Goal: Use online tool/utility: Use online tool/utility

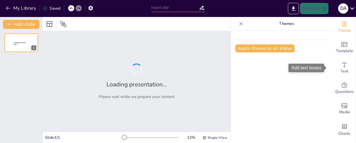
type input "Fundamentos de la Organización de Eventos y Protocolo"
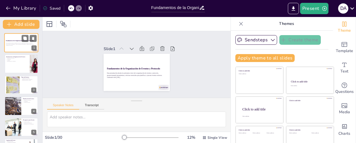
checkbox input "true"
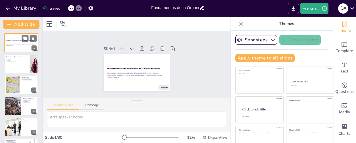
checkbox input "true"
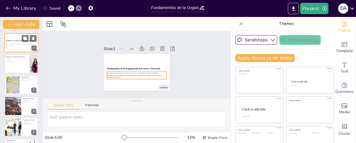
click at [12, 43] on p "Esta presentación aborda los principios clave de la organización de eventos y p…" at bounding box center [21, 44] width 31 height 2
checkbox input "true"
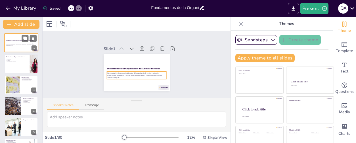
checkbox input "true"
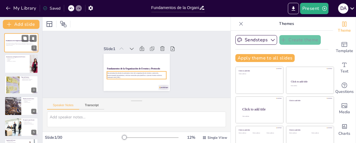
checkbox input "true"
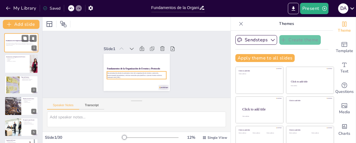
checkbox input "true"
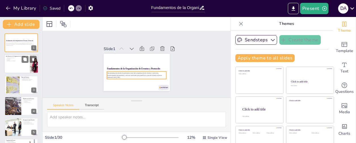
checkbox input "true"
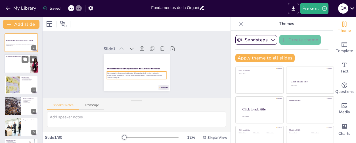
checkbox input "true"
click at [13, 67] on div at bounding box center [21, 64] width 34 height 19
type textarea "Loremip do sitametco adi elitse do ei tempor inci utlaboreetd. Magn al enim adm…"
checkbox input "true"
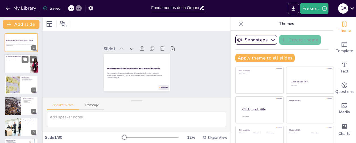
checkbox input "true"
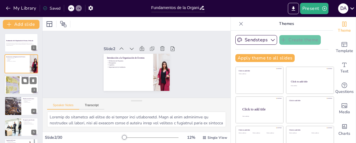
checkbox input "true"
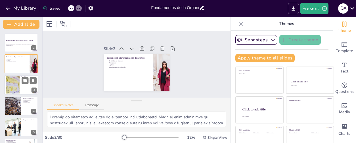
checkbox input "true"
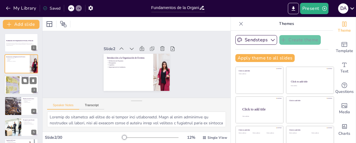
click at [16, 86] on div at bounding box center [13, 84] width 26 height 17
type textarea "La clasificación de eventos es crucial para entender sus diferentes enfoques y …"
checkbox input "true"
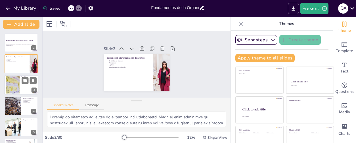
checkbox input "true"
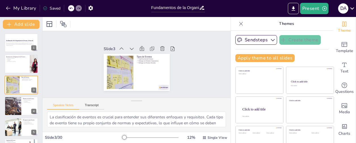
checkbox input "true"
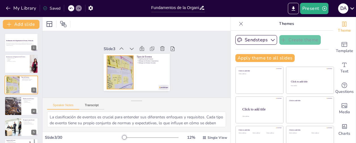
checkbox input "true"
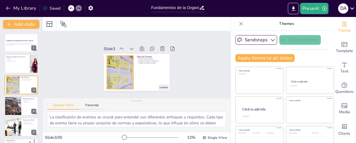
checkbox input "true"
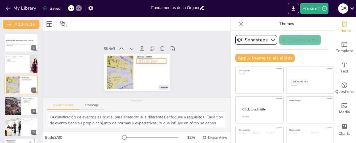
checkbox input "true"
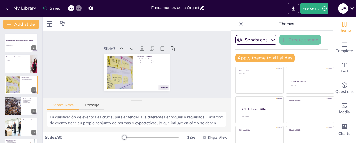
checkbox input "true"
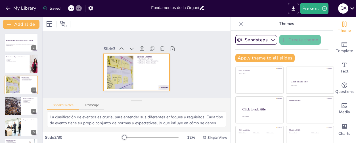
checkbox input "true"
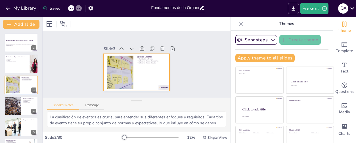
checkbox input "true"
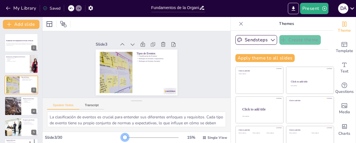
checkbox input "true"
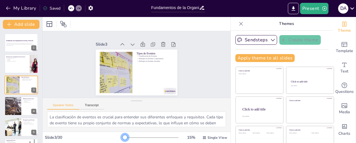
checkbox input "true"
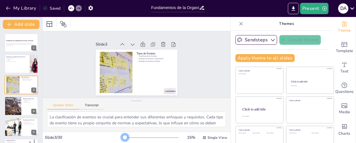
checkbox input "true"
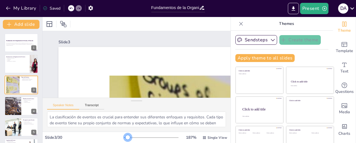
checkbox input "true"
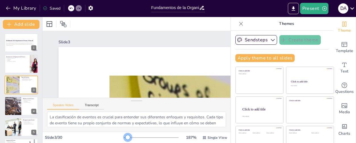
checkbox input "true"
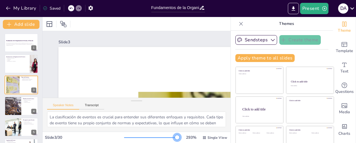
checkbox input "true"
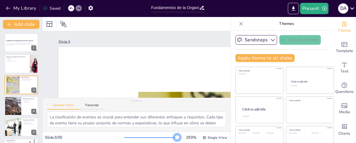
checkbox input "true"
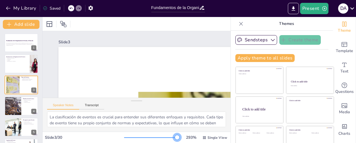
checkbox input "true"
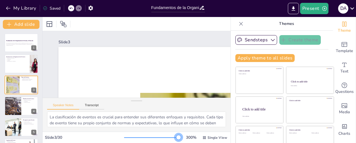
drag, startPoint x: 116, startPoint y: 138, endPoint x: 170, endPoint y: 142, distance: 53.9
click at [170, 142] on div "300 % Single View" at bounding box center [176, 138] width 104 height 9
checkbox input "true"
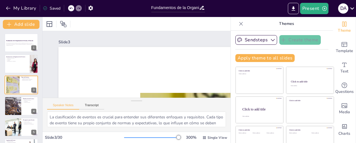
checkbox input "true"
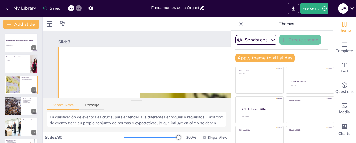
checkbox input "true"
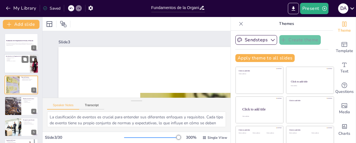
checkbox input "true"
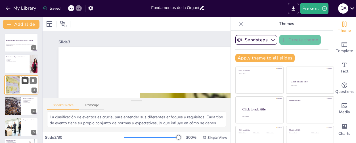
checkbox input "true"
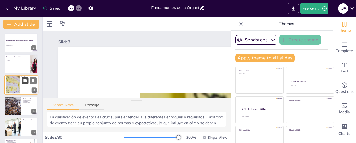
checkbox input "true"
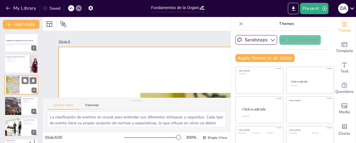
checkbox input "true"
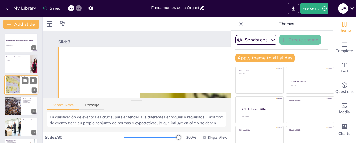
checkbox input "true"
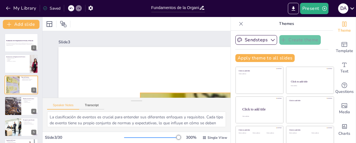
checkbox input "true"
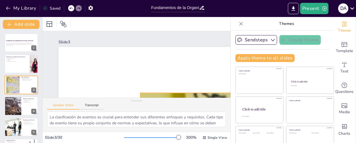
checkbox input "true"
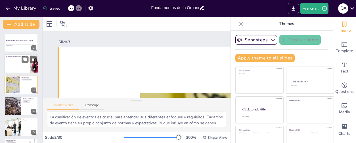
checkbox input "true"
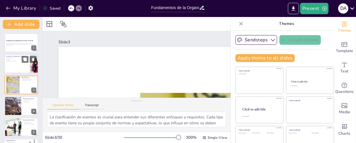
checkbox input "true"
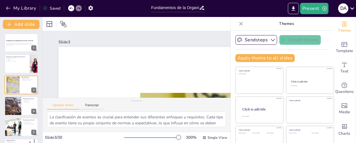
checkbox input "true"
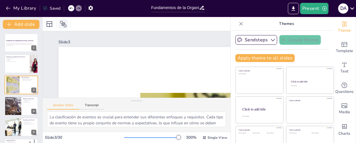
checkbox input "true"
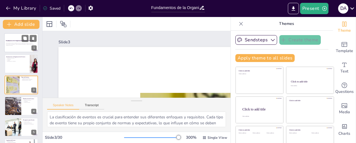
checkbox input "true"
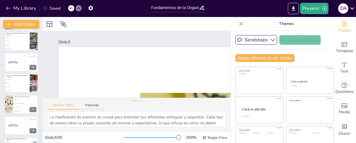
scroll to position [491, 0]
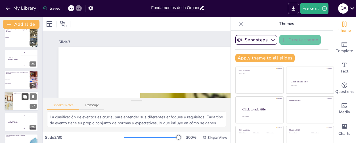
click at [24, 96] on icon at bounding box center [24, 96] width 3 height 3
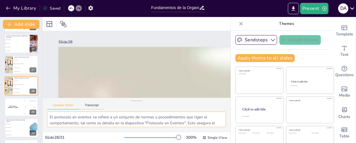
scroll to position [7, 0]
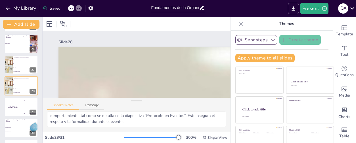
click at [271, 41] on icon "button" at bounding box center [273, 40] width 4 height 2
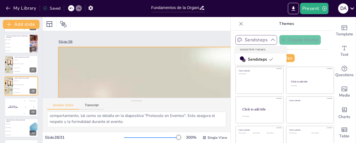
click at [58, 23] on span "Edit" at bounding box center [56, 23] width 9 height 5
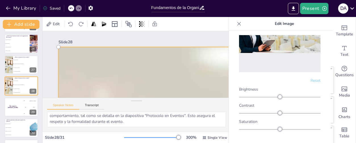
scroll to position [51, 0]
click at [23, 101] on button at bounding box center [25, 102] width 7 height 7
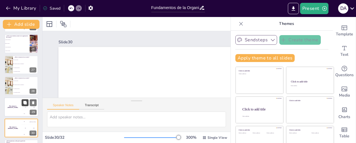
scroll to position [443, 0]
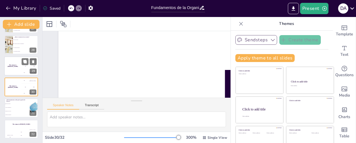
click at [26, 73] on div "300 [PERSON_NAME]" at bounding box center [29, 72] width 17 height 6
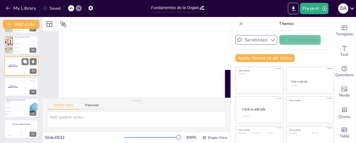
scroll to position [378, 0]
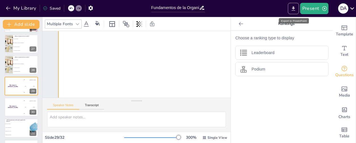
click at [296, 11] on icon "Export to PowerPoint" at bounding box center [294, 9] width 6 height 6
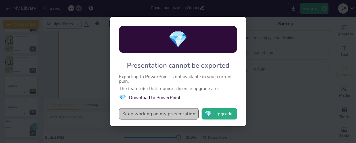
click at [156, 115] on button "Keep working on my presentation" at bounding box center [159, 114] width 80 height 11
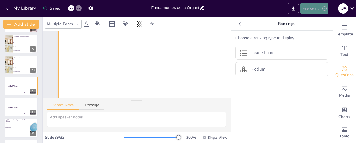
click at [315, 5] on button "Present" at bounding box center [314, 8] width 28 height 11
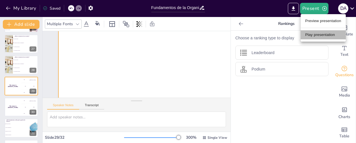
click at [318, 31] on li "Play presentation" at bounding box center [323, 34] width 45 height 9
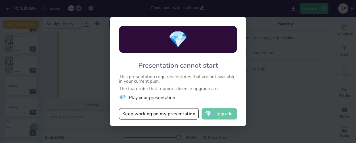
click at [219, 116] on button "💎 Upgrade" at bounding box center [220, 114] width 36 height 11
